Goal: Task Accomplishment & Management: Complete application form

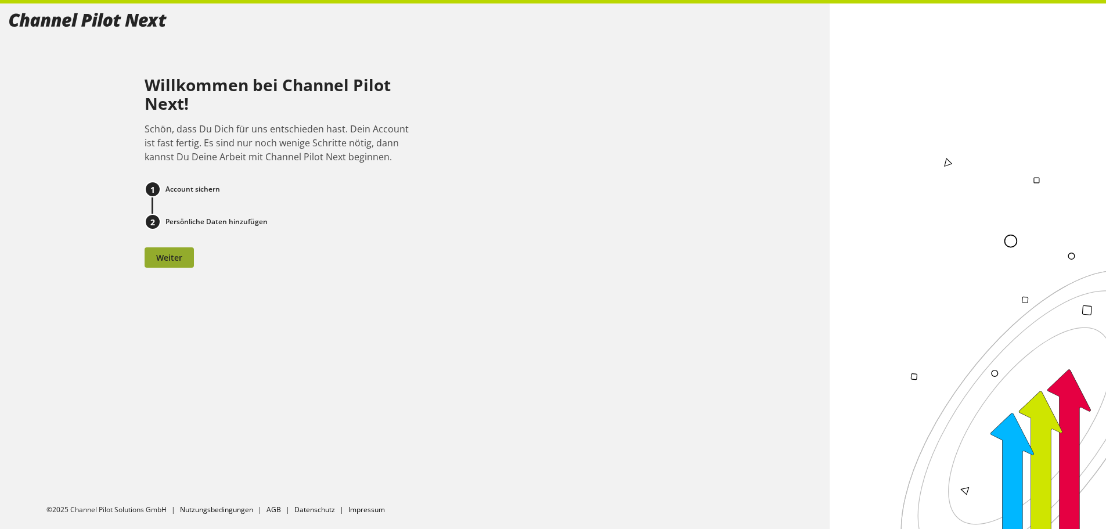
click at [184, 259] on button "Weiter" at bounding box center [169, 257] width 49 height 20
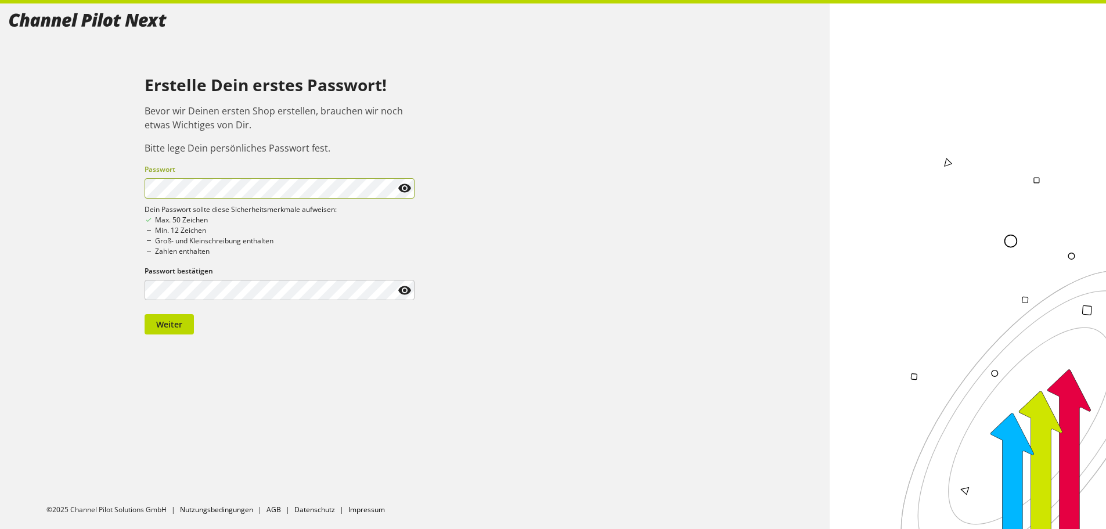
click at [0, 0] on div at bounding box center [0, 0] width 0 height 0
click at [408, 289] on icon at bounding box center [405, 290] width 14 height 21
click at [397, 192] on span at bounding box center [404, 188] width 20 height 20
click at [176, 325] on span "Weiter" at bounding box center [169, 324] width 26 height 12
click at [184, 321] on button "Weiter" at bounding box center [169, 324] width 49 height 20
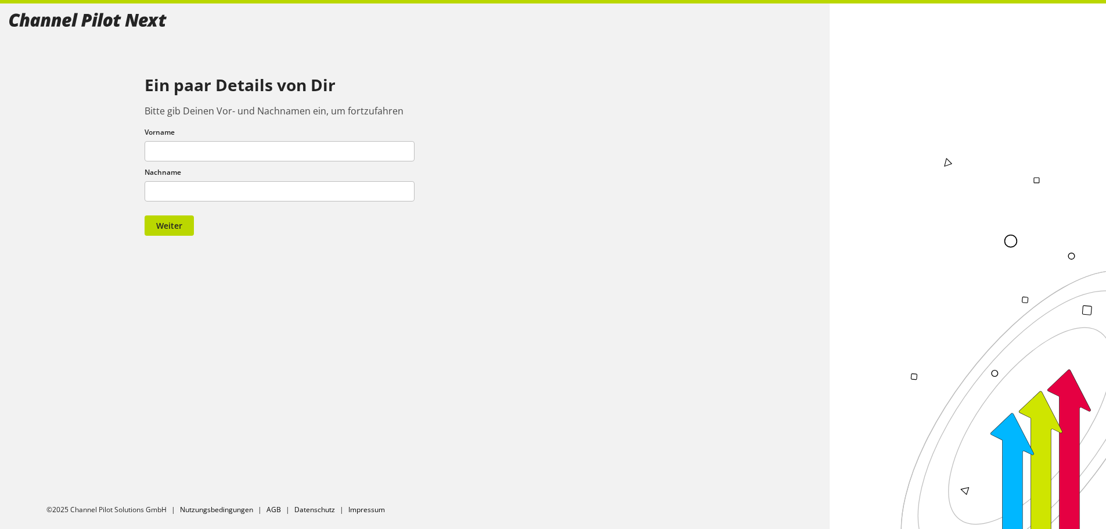
click at [246, 163] on form "Ein paar Details von Dir Bitte gib Deinen Vor- und Nachnamen ein, um fortzufahr…" at bounding box center [280, 156] width 271 height 160
click at [241, 154] on input "text" at bounding box center [280, 151] width 271 height 20
type input "*****"
type input "******"
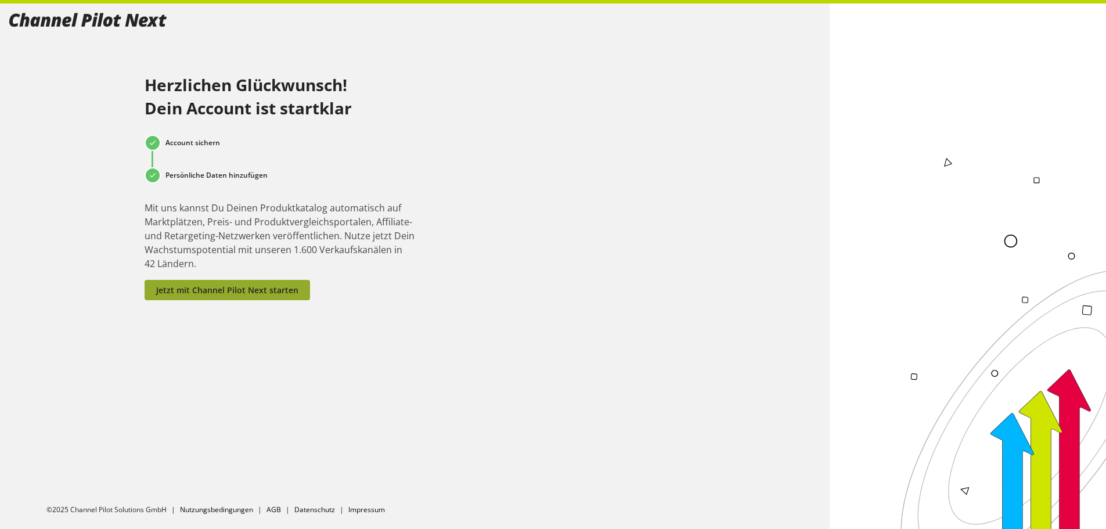
click at [261, 288] on span "Jetzt mit Channel Pilot Next starten" at bounding box center [227, 290] width 142 height 12
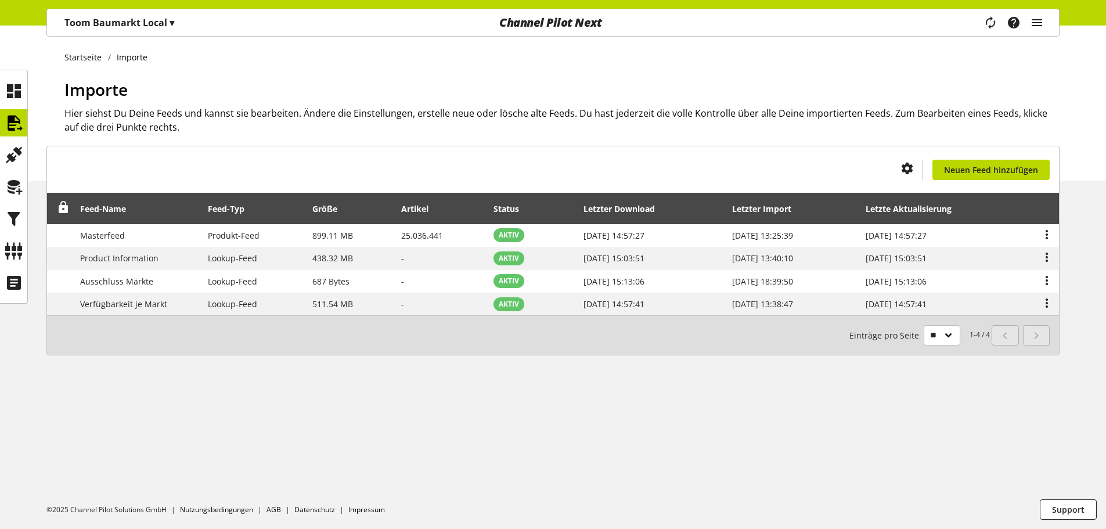
click at [233, 444] on div "Startseite Importe Importe Hier siehst Du Deine Feeds und kannst sie bearbeiten…" at bounding box center [553, 278] width 1106 height 504
